Goal: Check status: Check status

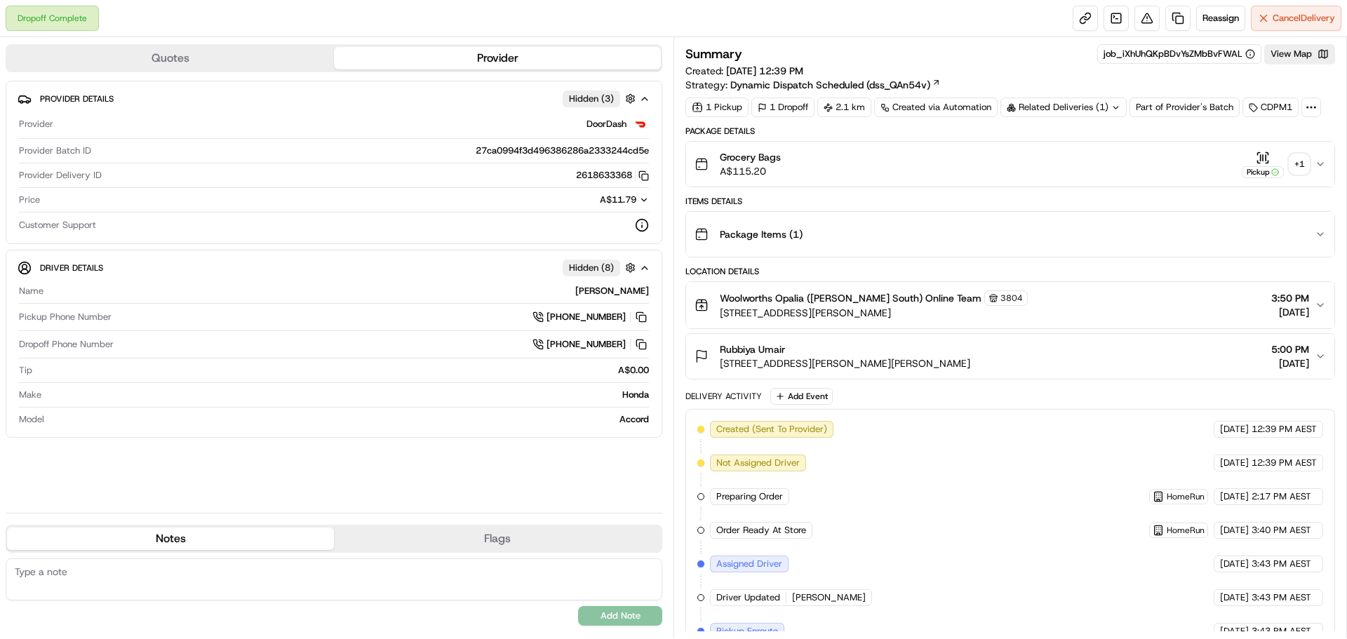
click at [1295, 162] on div "+ 1" at bounding box center [1300, 164] width 20 height 20
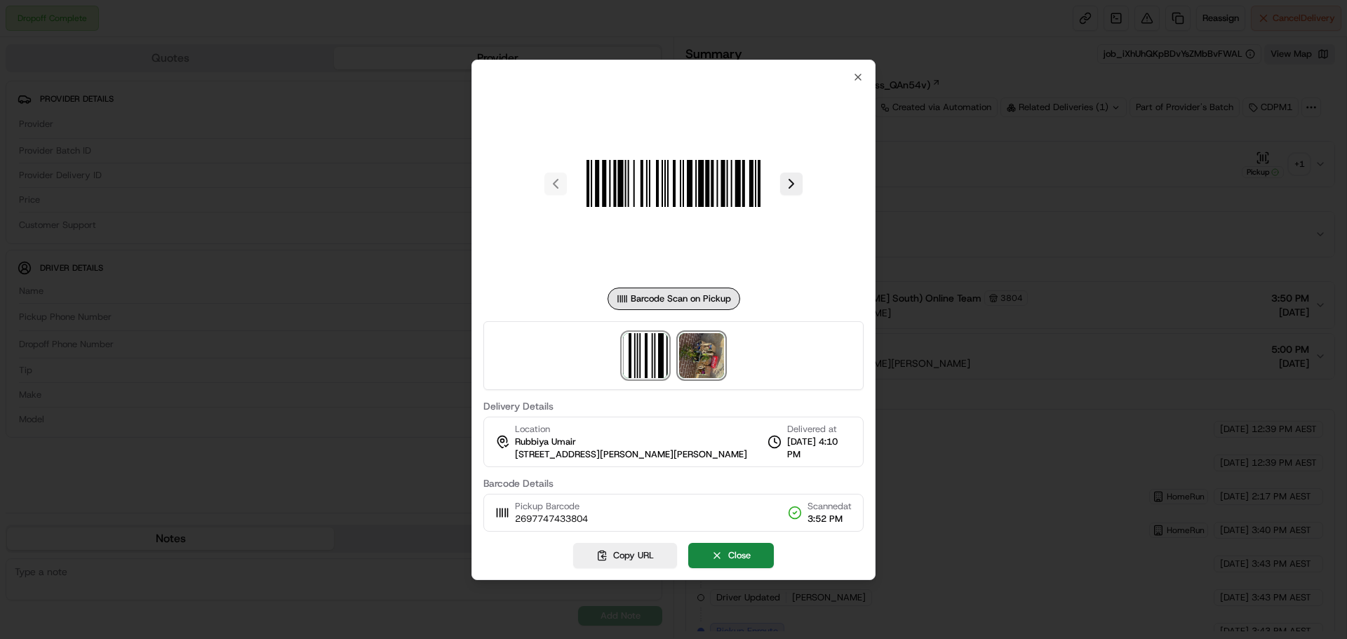
click at [707, 359] on img at bounding box center [701, 355] width 45 height 45
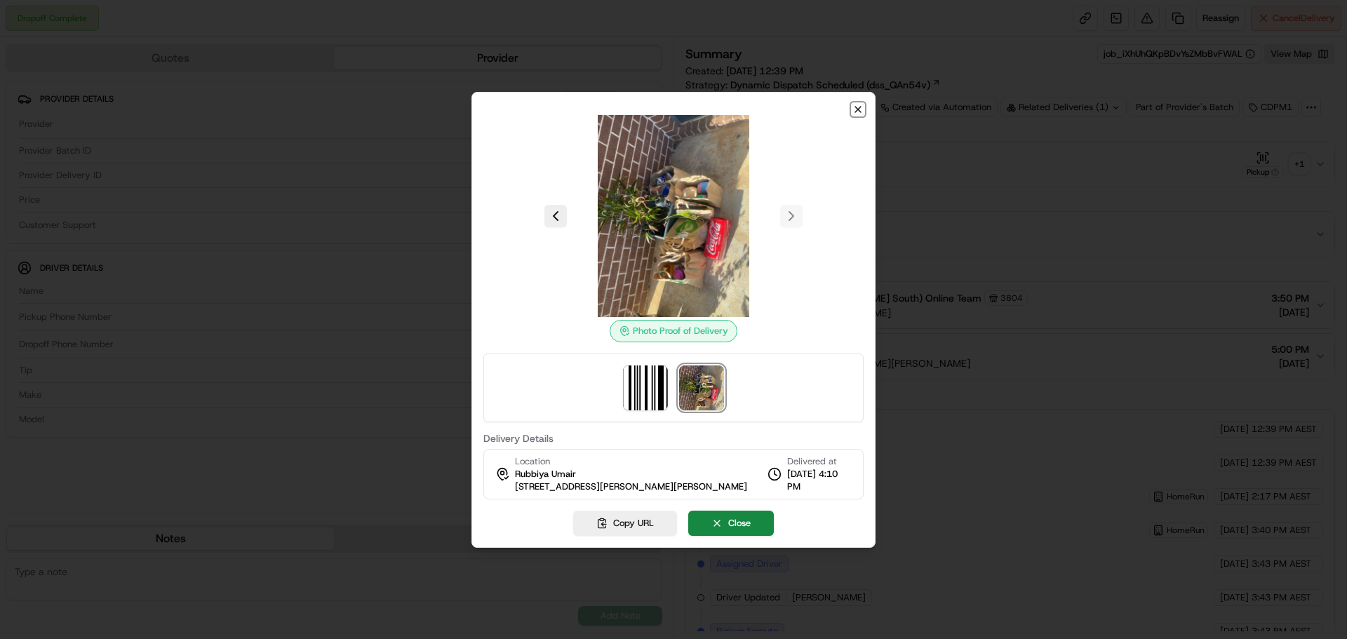
click at [859, 112] on icon "button" at bounding box center [858, 109] width 11 height 11
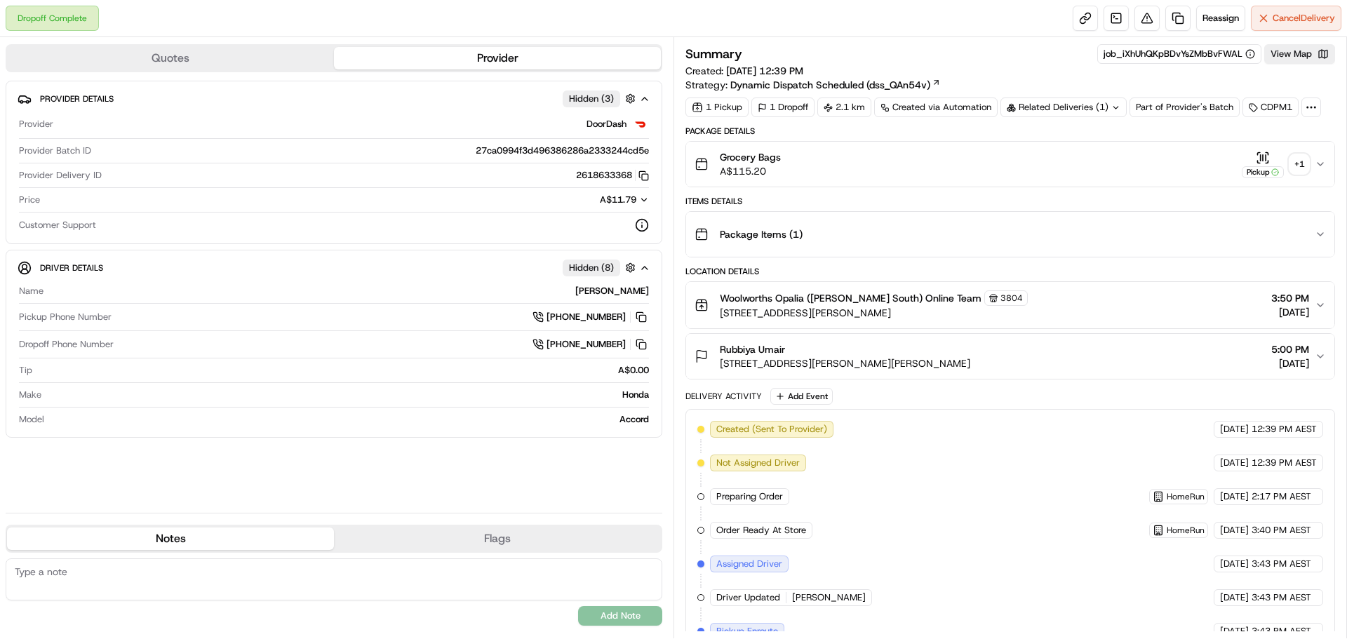
click at [1304, 159] on div "+ 1" at bounding box center [1300, 164] width 20 height 20
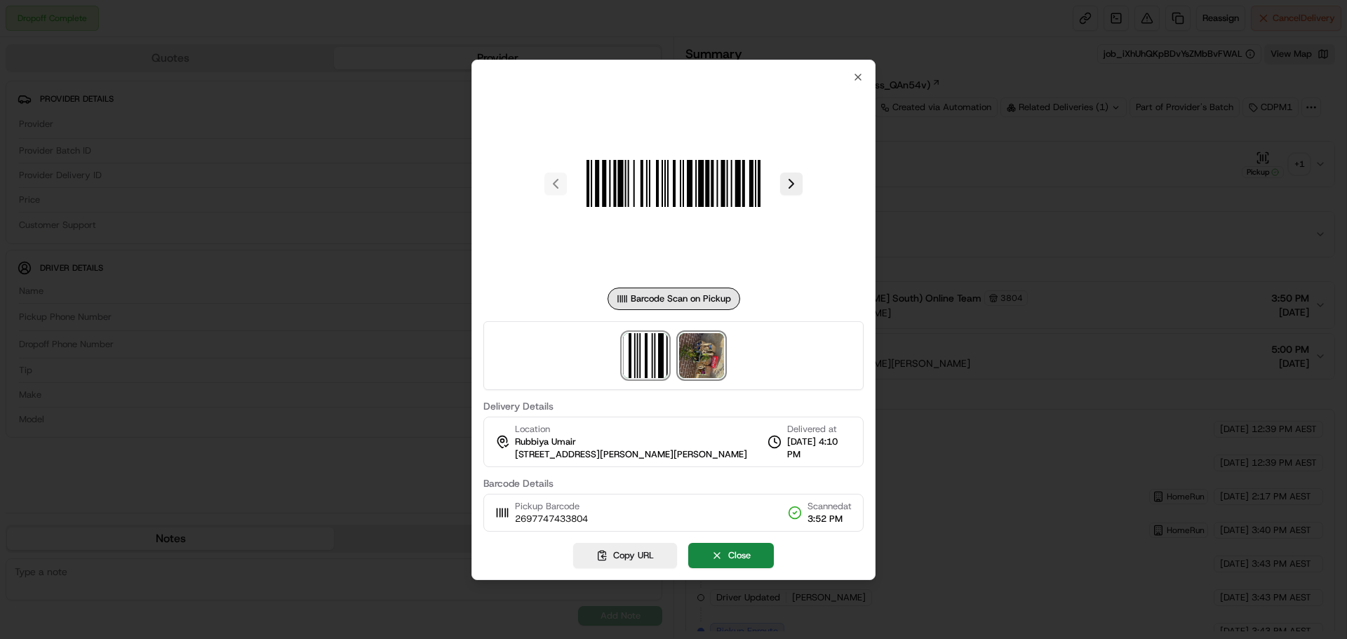
click at [704, 354] on img at bounding box center [701, 355] width 45 height 45
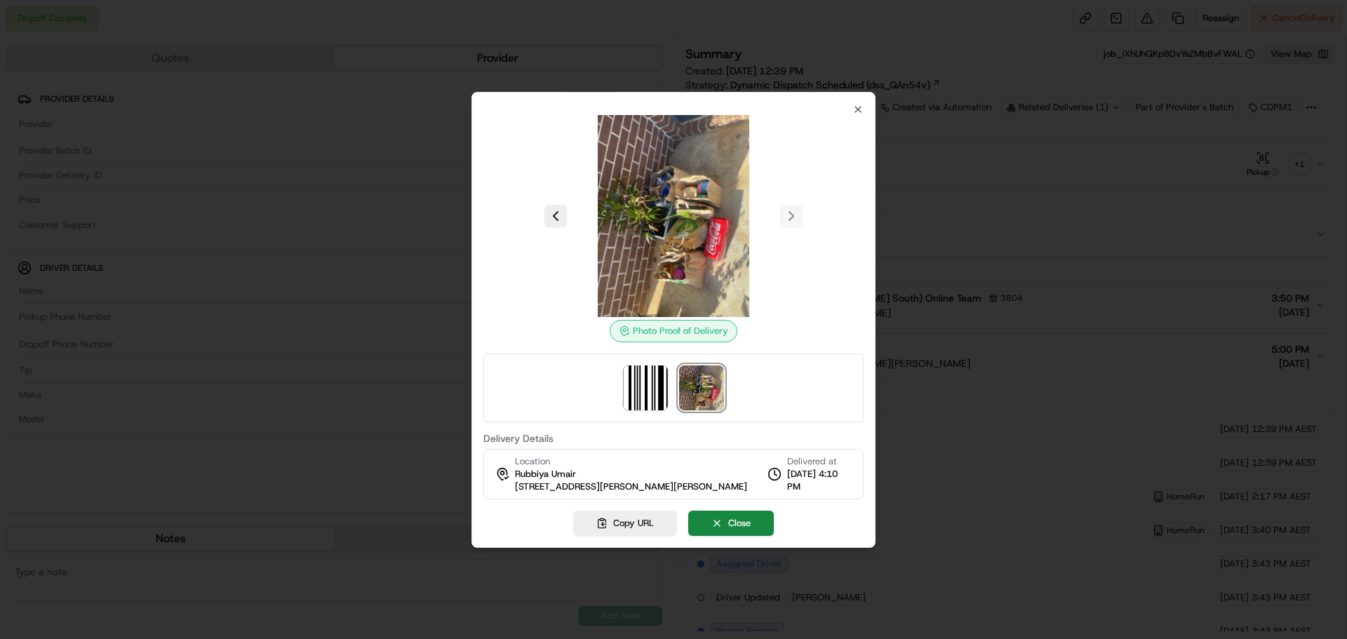
click at [649, 249] on img at bounding box center [674, 216] width 202 height 202
click at [860, 111] on icon "button" at bounding box center [858, 110] width 6 height 6
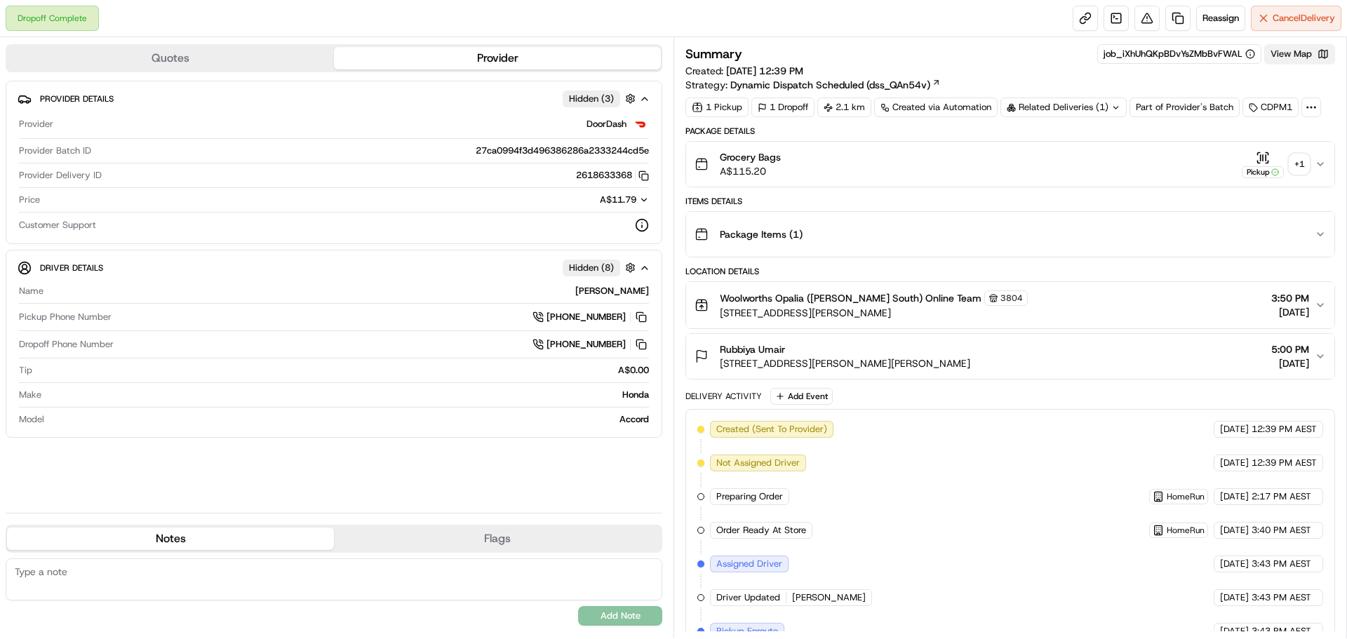
click at [1295, 55] on button "View Map" at bounding box center [1300, 54] width 71 height 20
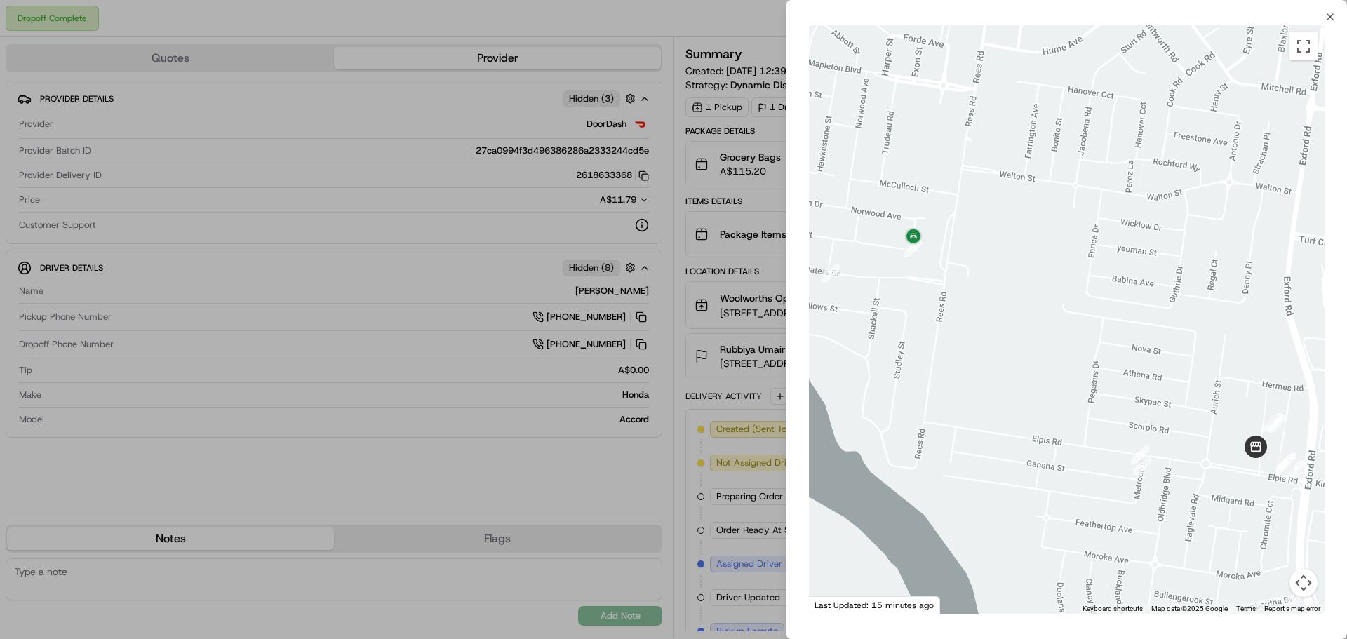
drag, startPoint x: 1059, startPoint y: 319, endPoint x: 1020, endPoint y: 277, distance: 57.6
click at [1020, 277] on div at bounding box center [1067, 319] width 516 height 589
click at [1333, 20] on icon "button" at bounding box center [1330, 16] width 11 height 11
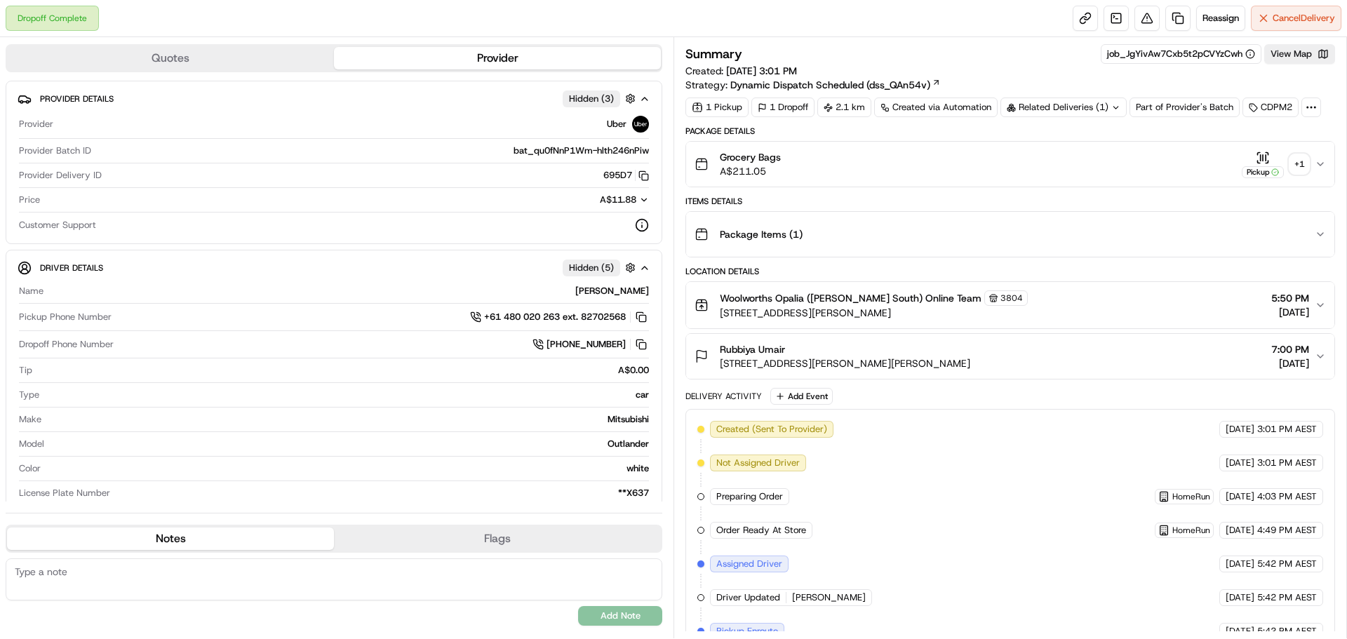
click at [1296, 159] on div "+ 1" at bounding box center [1300, 164] width 20 height 20
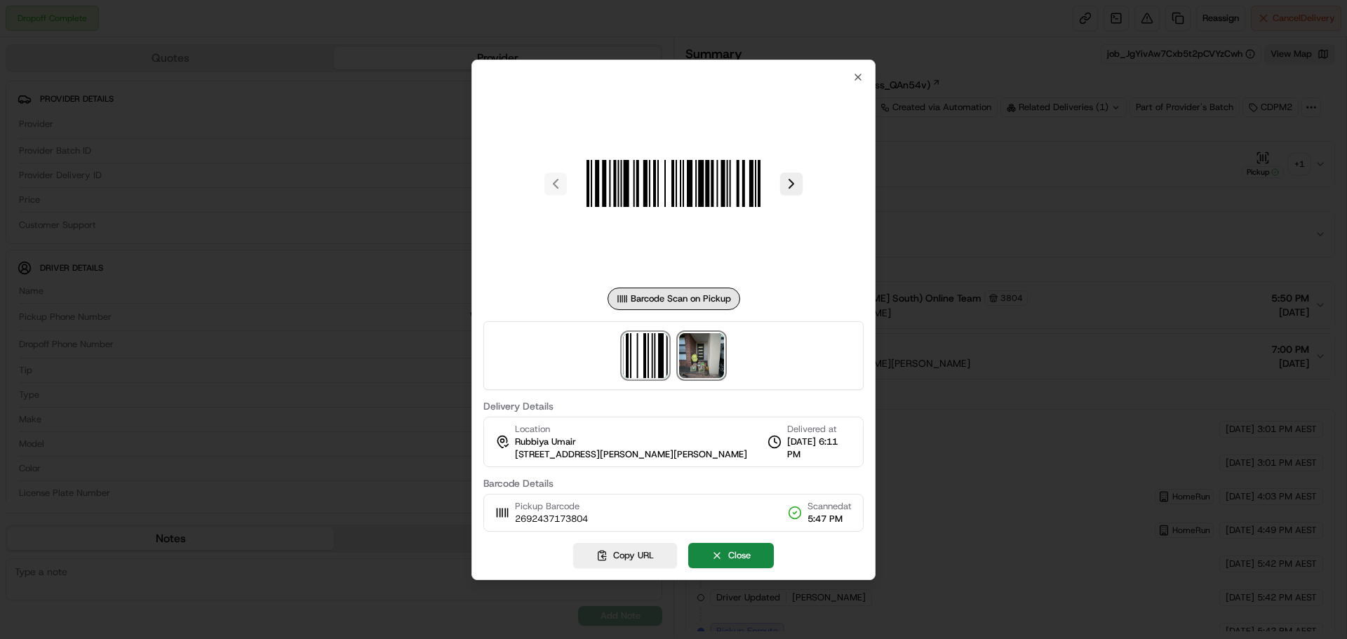
click at [720, 353] on img at bounding box center [701, 355] width 45 height 45
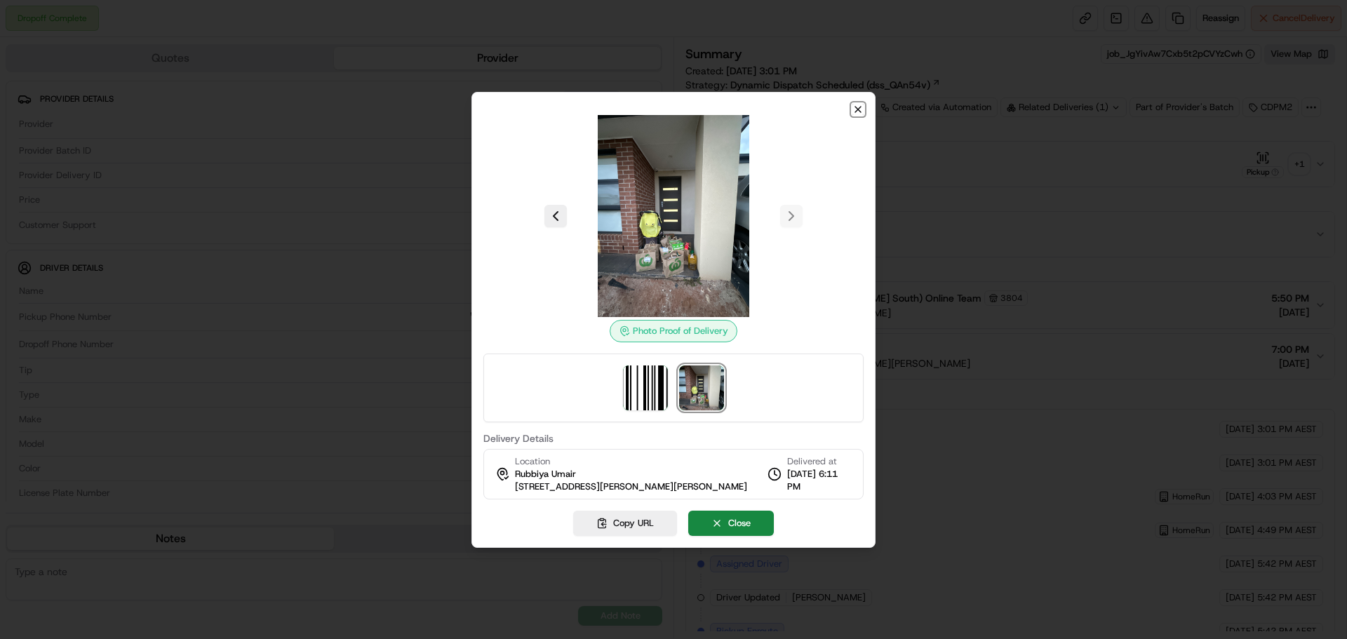
click at [856, 111] on icon "button" at bounding box center [858, 110] width 6 height 6
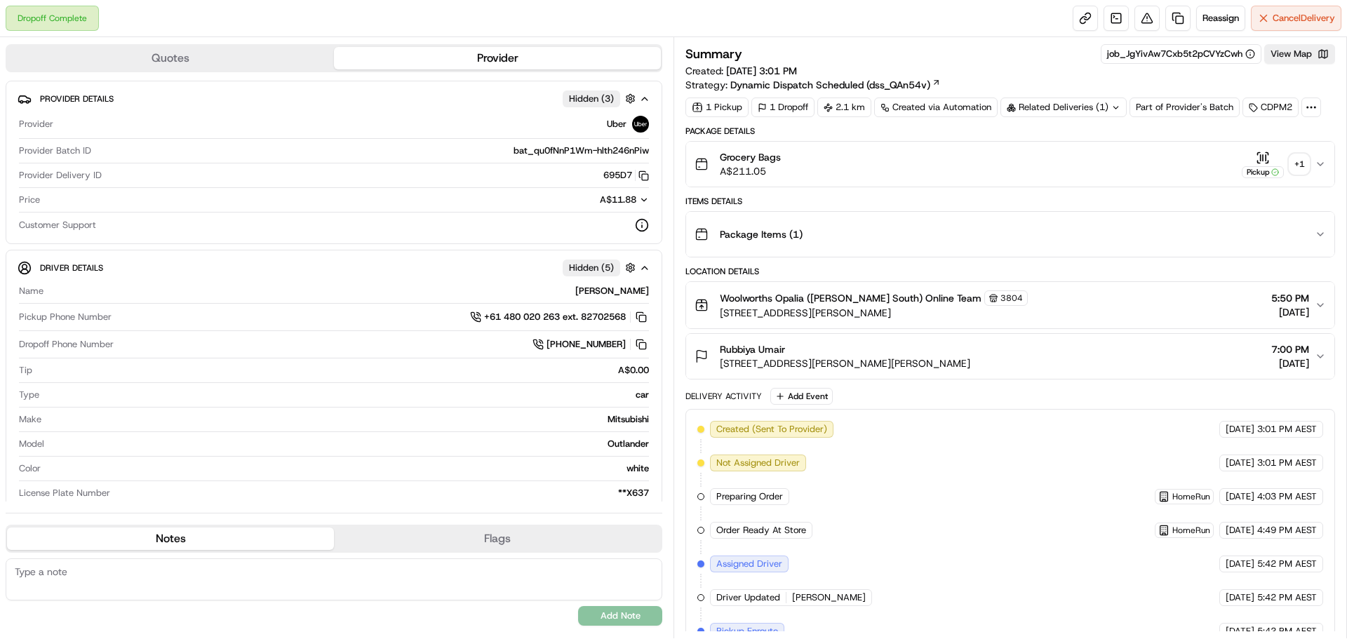
click at [1300, 160] on div "+ 1" at bounding box center [1300, 164] width 20 height 20
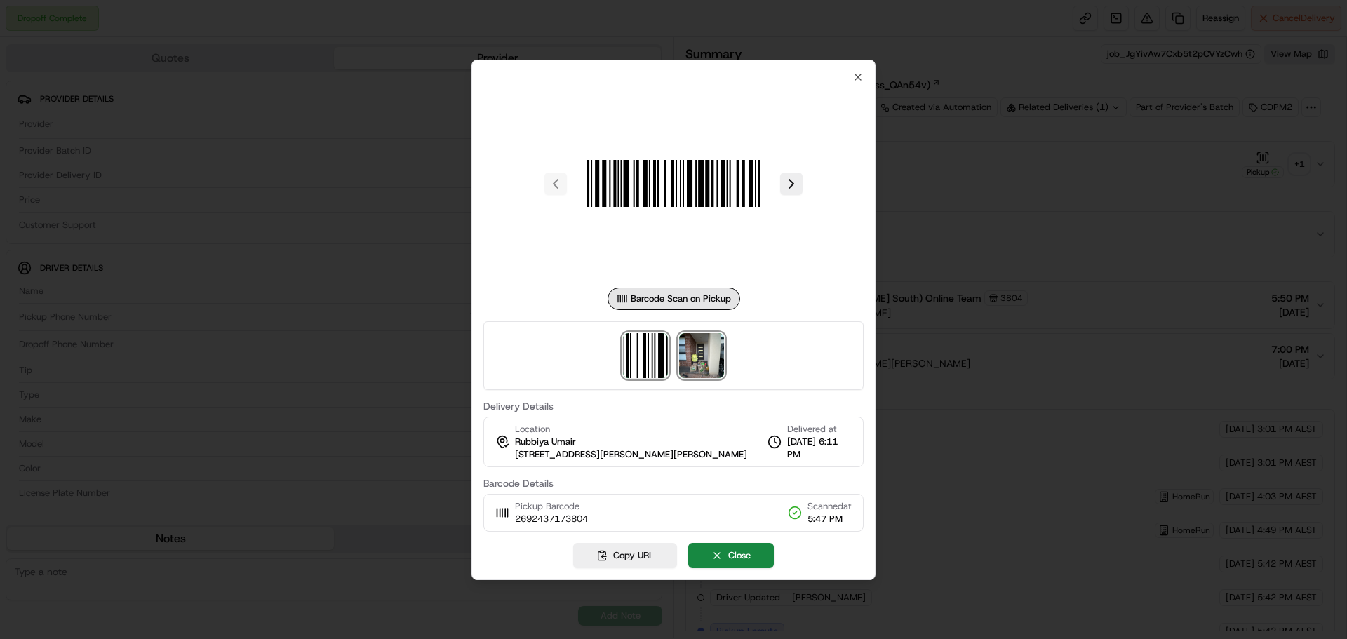
click at [716, 358] on img at bounding box center [701, 355] width 45 height 45
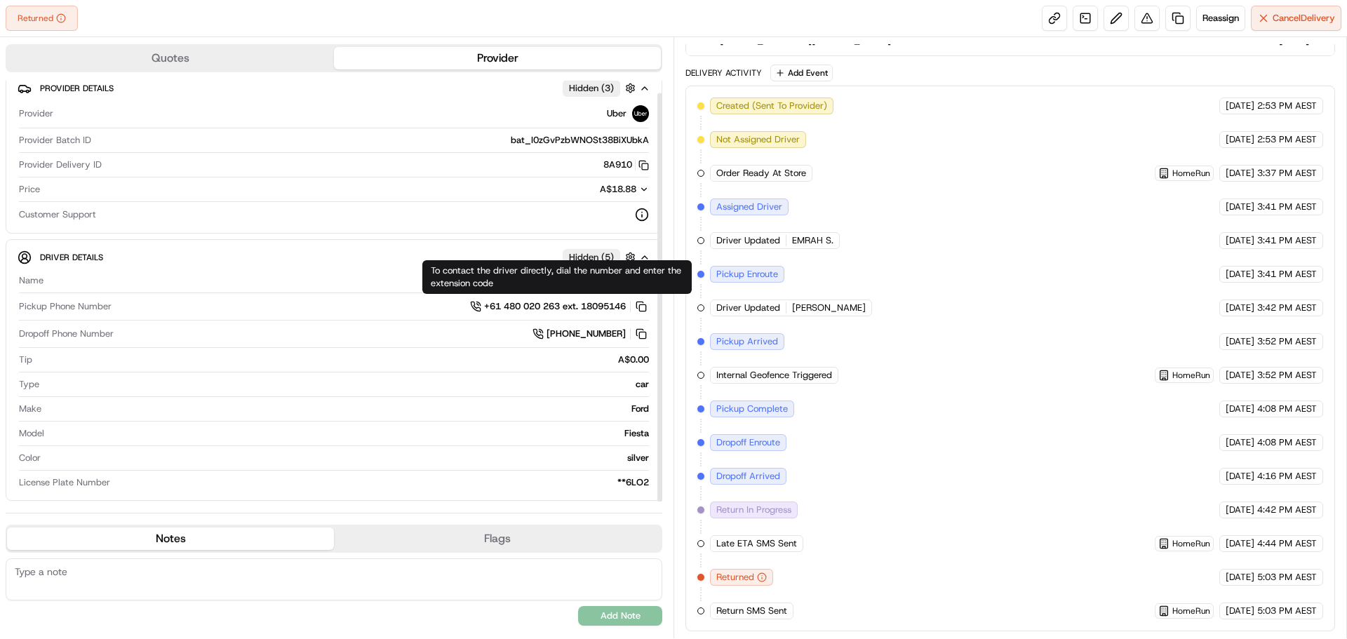
scroll to position [13, 0]
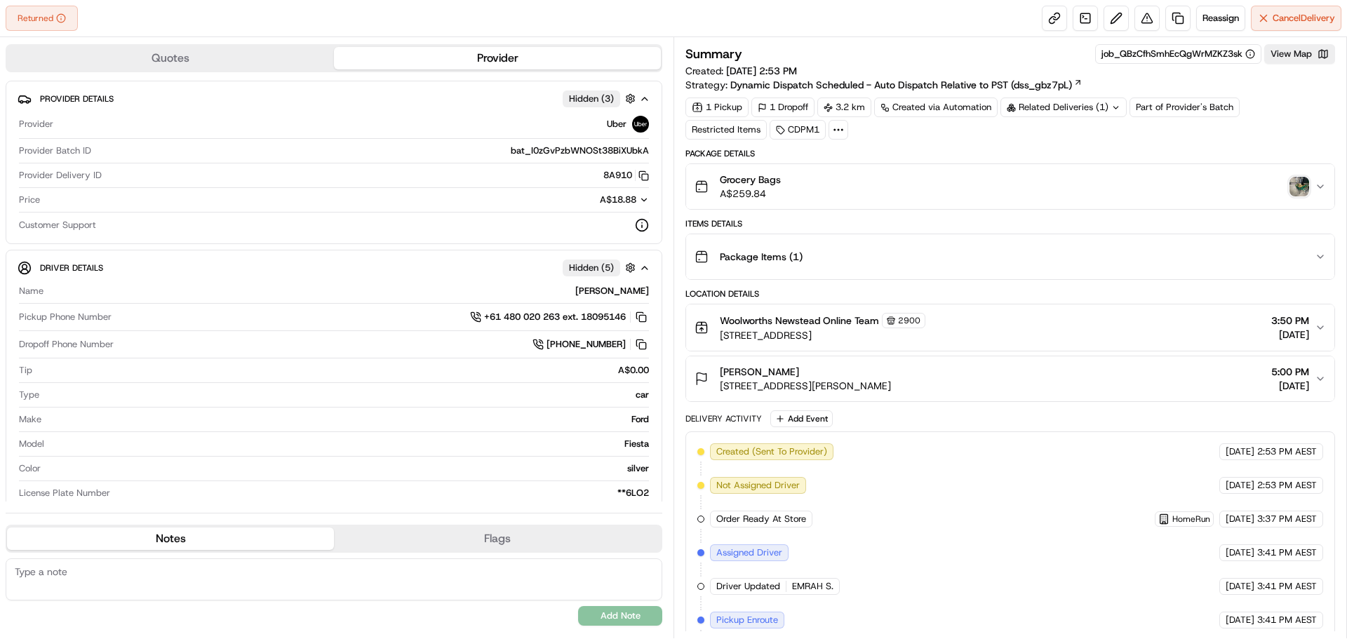
click at [1298, 189] on img "button" at bounding box center [1300, 187] width 20 height 20
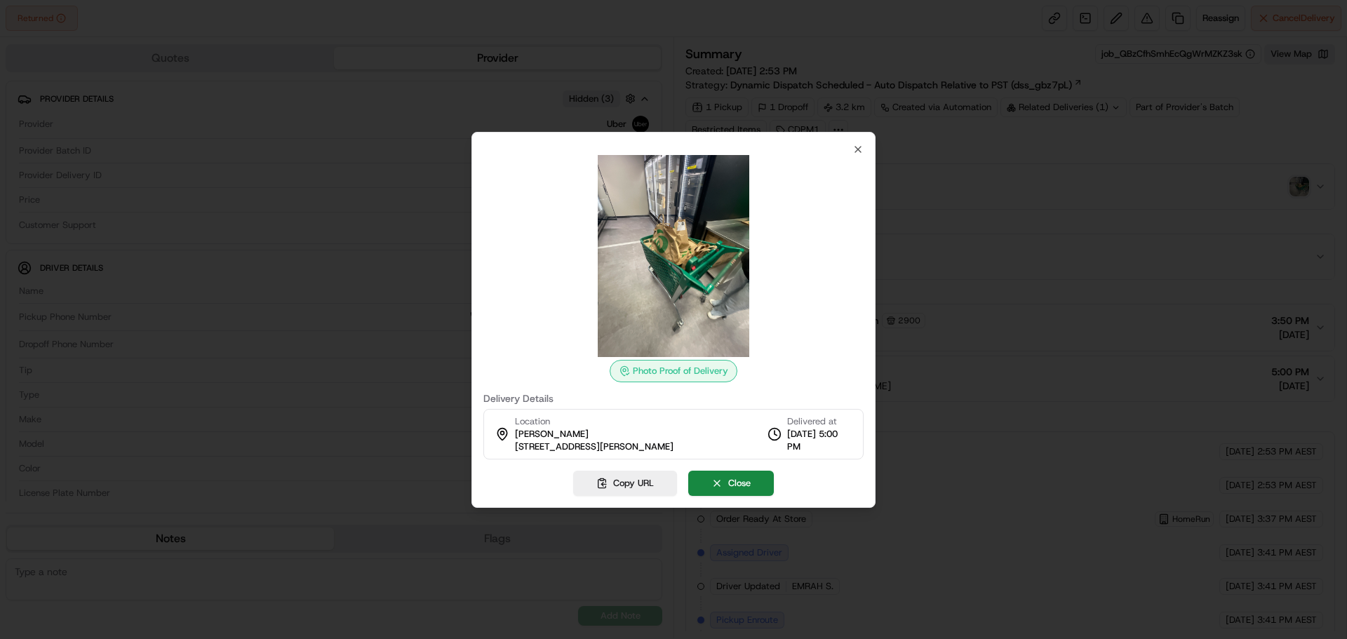
click at [853, 142] on div "Photo Proof of Delivery Delivery Details Location Gayle Stroppiana 61 Abbott St…" at bounding box center [674, 320] width 404 height 376
click at [855, 146] on icon "button" at bounding box center [858, 149] width 11 height 11
